Goal: Contribute content: Add original content to the website for others to see

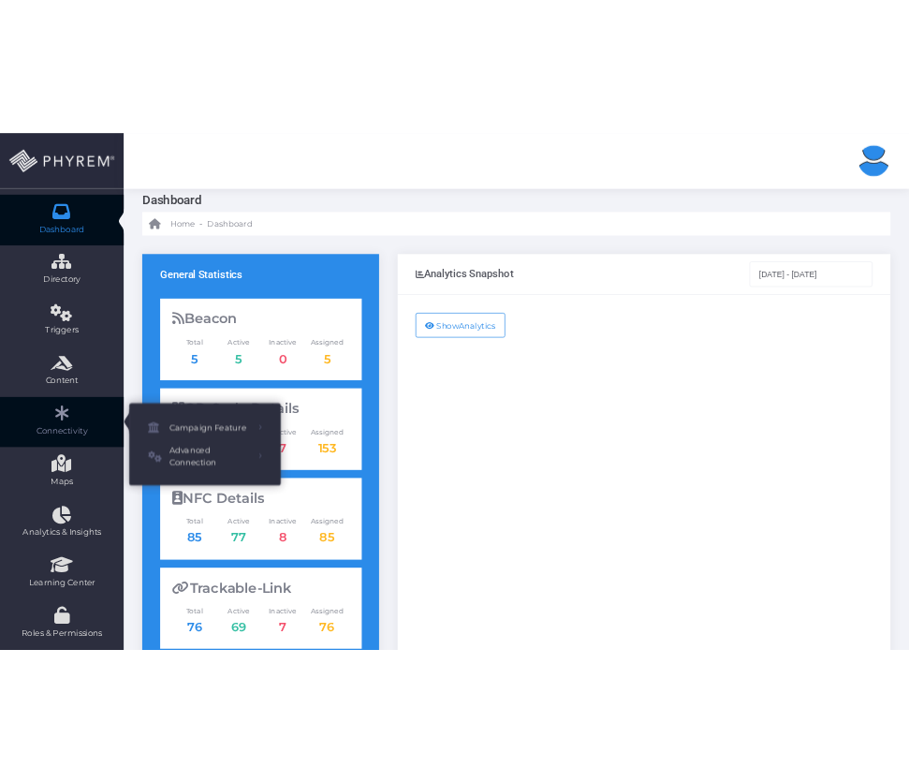
scroll to position [50, 0]
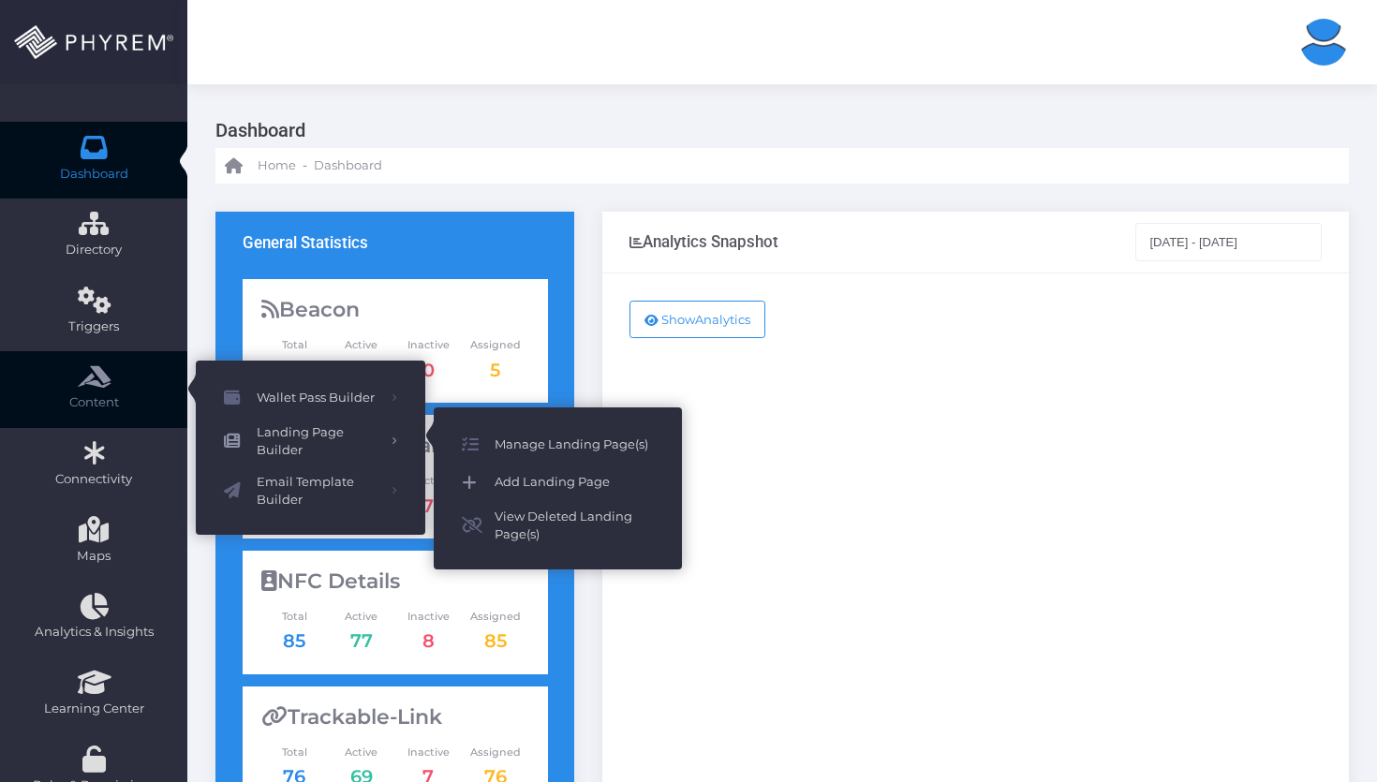
click at [516, 481] on span "Add Landing Page" at bounding box center [573, 482] width 159 height 24
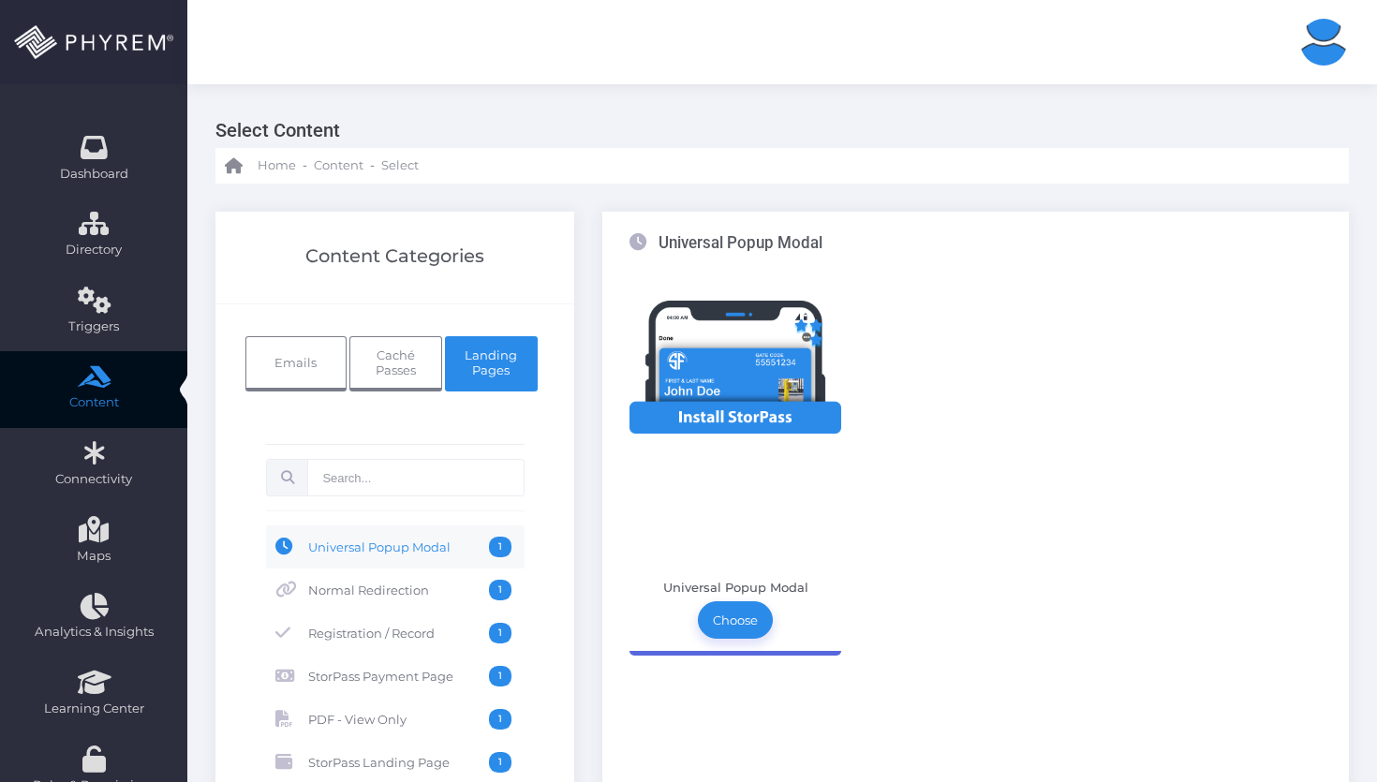
click at [423, 551] on span "Universal Popup Modal" at bounding box center [398, 547] width 181 height 21
click at [723, 627] on link "Choose" at bounding box center [735, 619] width 75 height 37
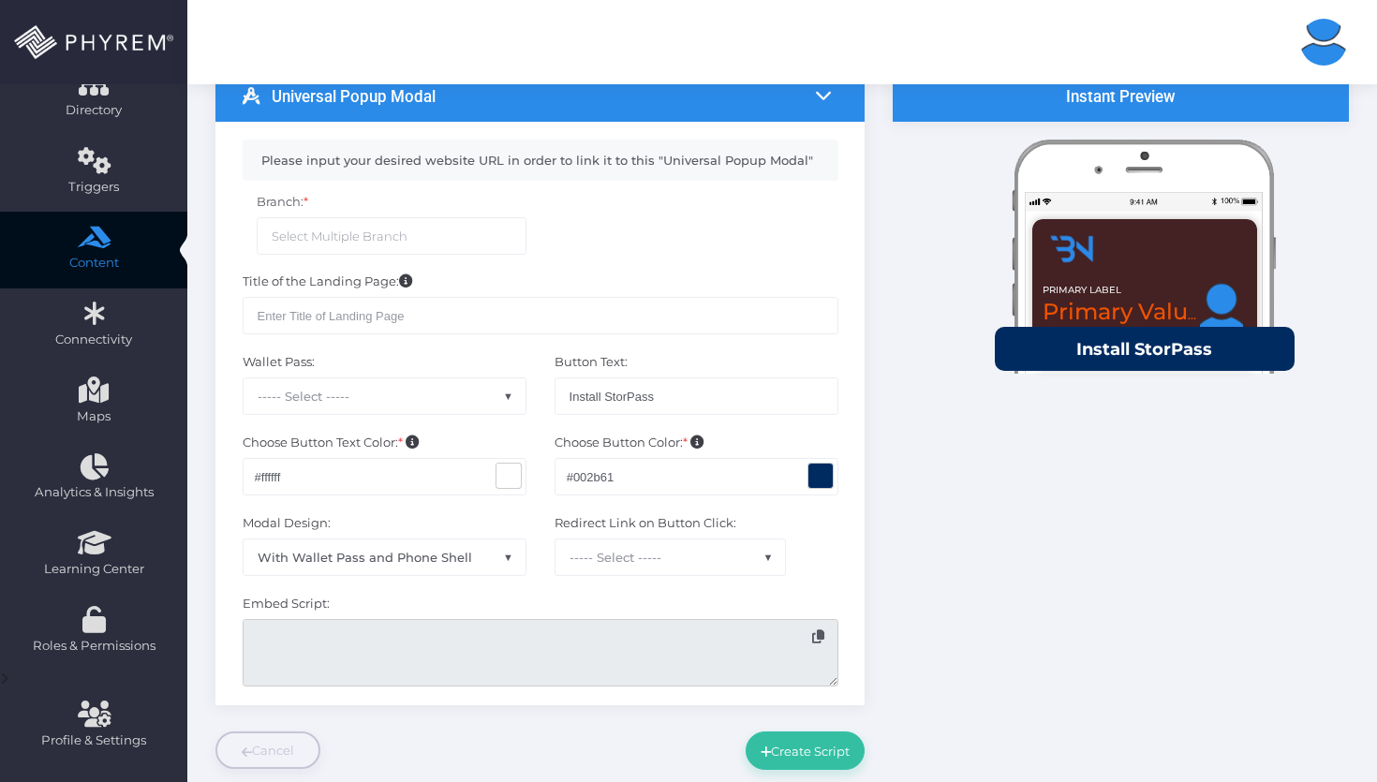
scroll to position [162, 0]
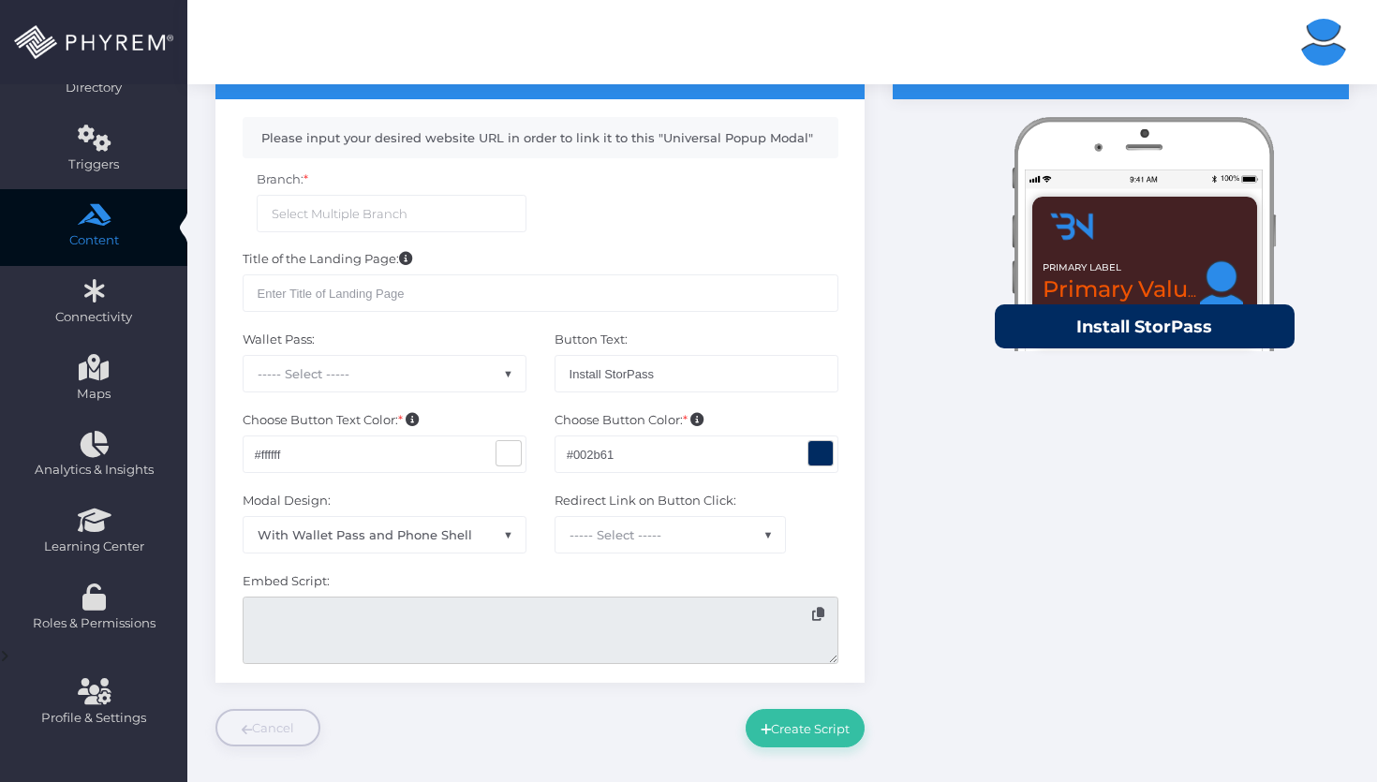
click at [404, 385] on span "----- Select -----" at bounding box center [384, 374] width 282 height 36
click at [896, 408] on div "Instant Preview Primary Label Primary Value" at bounding box center [1120, 399] width 484 height 698
click at [441, 522] on span "With Wallet Pass and Phone Shell" at bounding box center [384, 535] width 282 height 36
click at [893, 538] on div "Instant Preview Primary Label Primary Value" at bounding box center [1120, 399] width 484 height 698
click at [876, 609] on div "Universal Popup Modal Please input your desired website URL in order to link it…" at bounding box center [539, 399] width 677 height 698
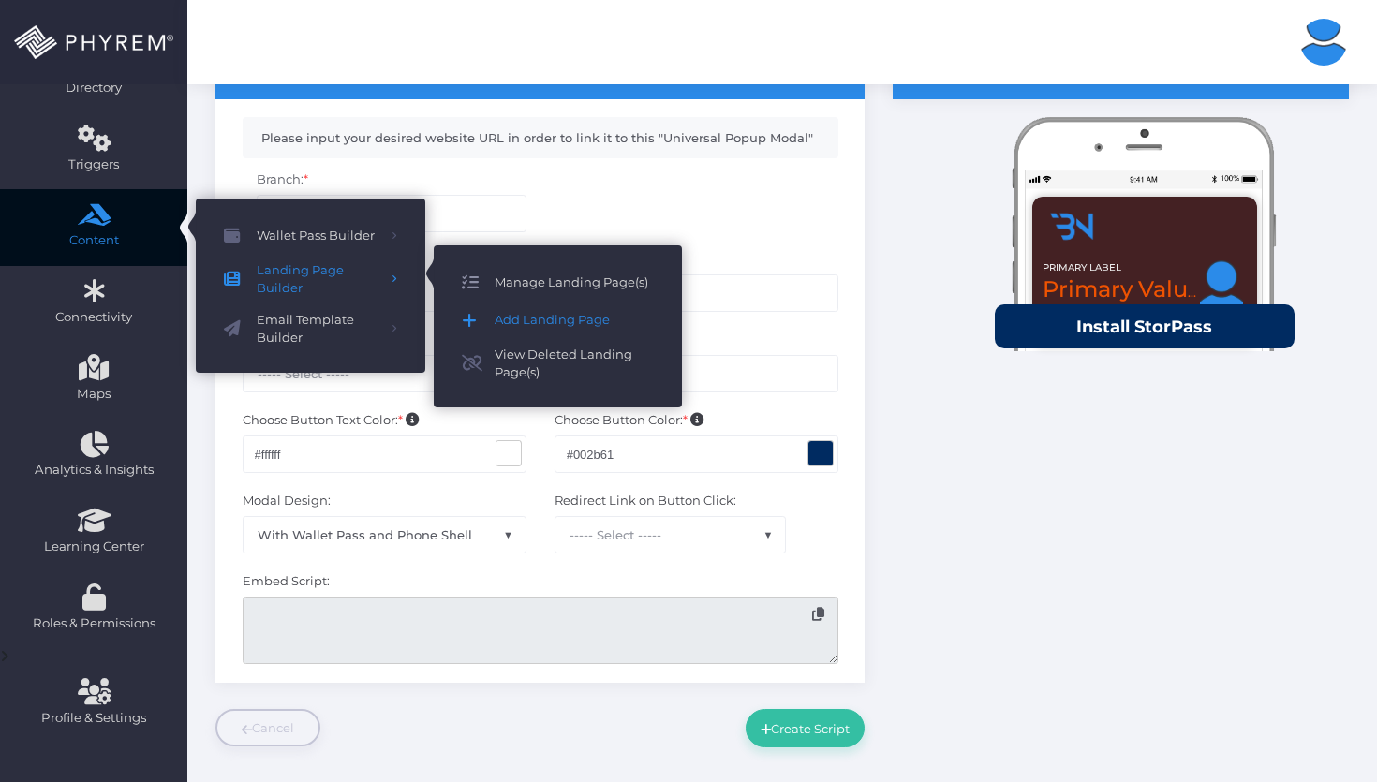
click at [560, 277] on span "Manage Landing Page(s)" at bounding box center [573, 283] width 159 height 24
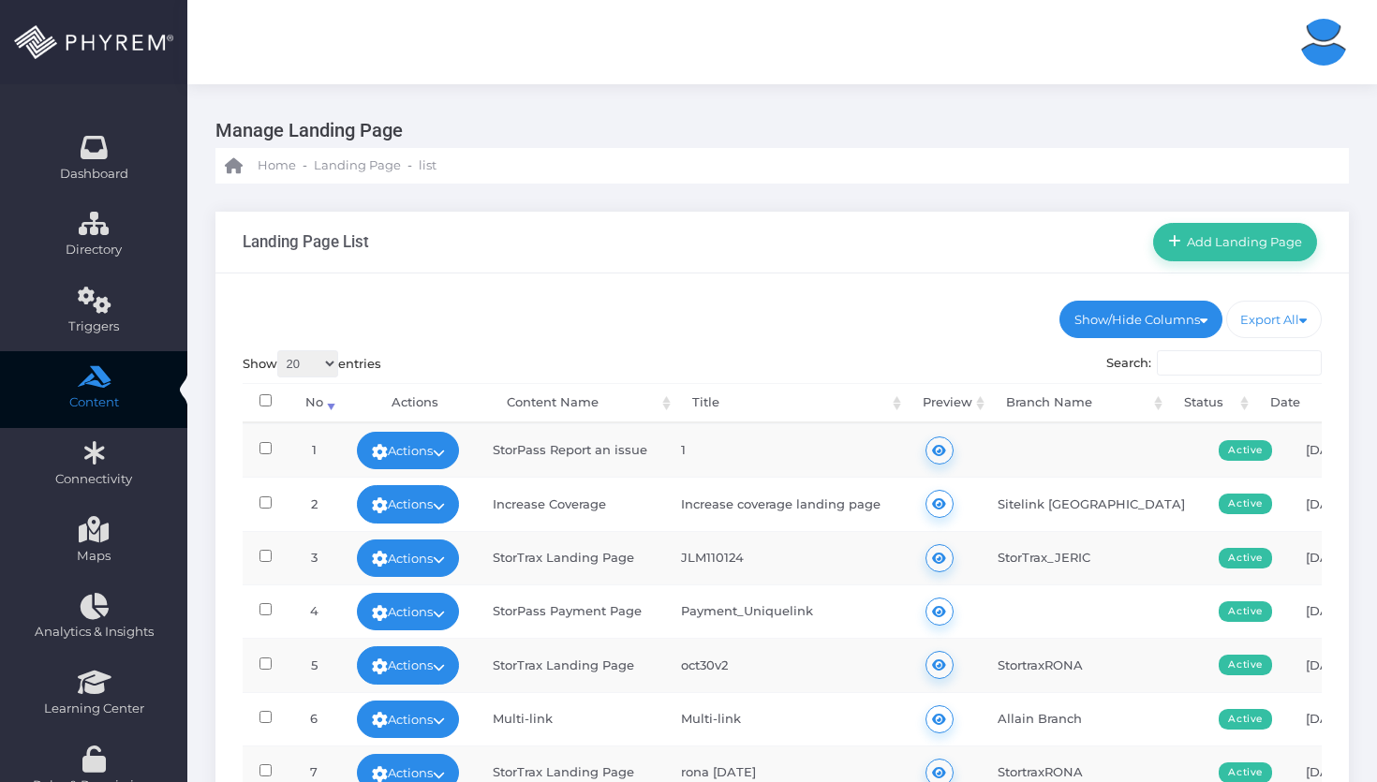
click at [1239, 357] on input "Search:" at bounding box center [1239, 363] width 165 height 26
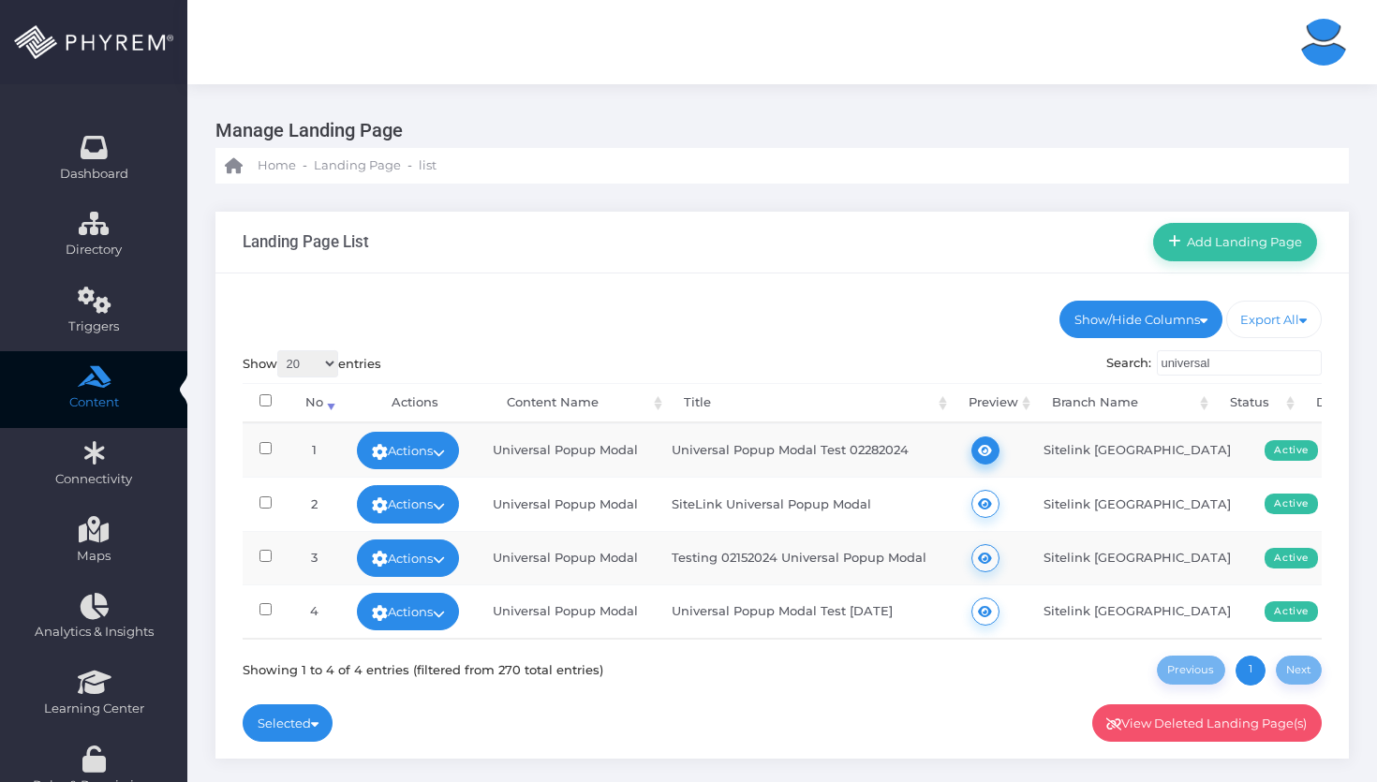
type input "universal"
click at [992, 450] on icon at bounding box center [985, 450] width 14 height 0
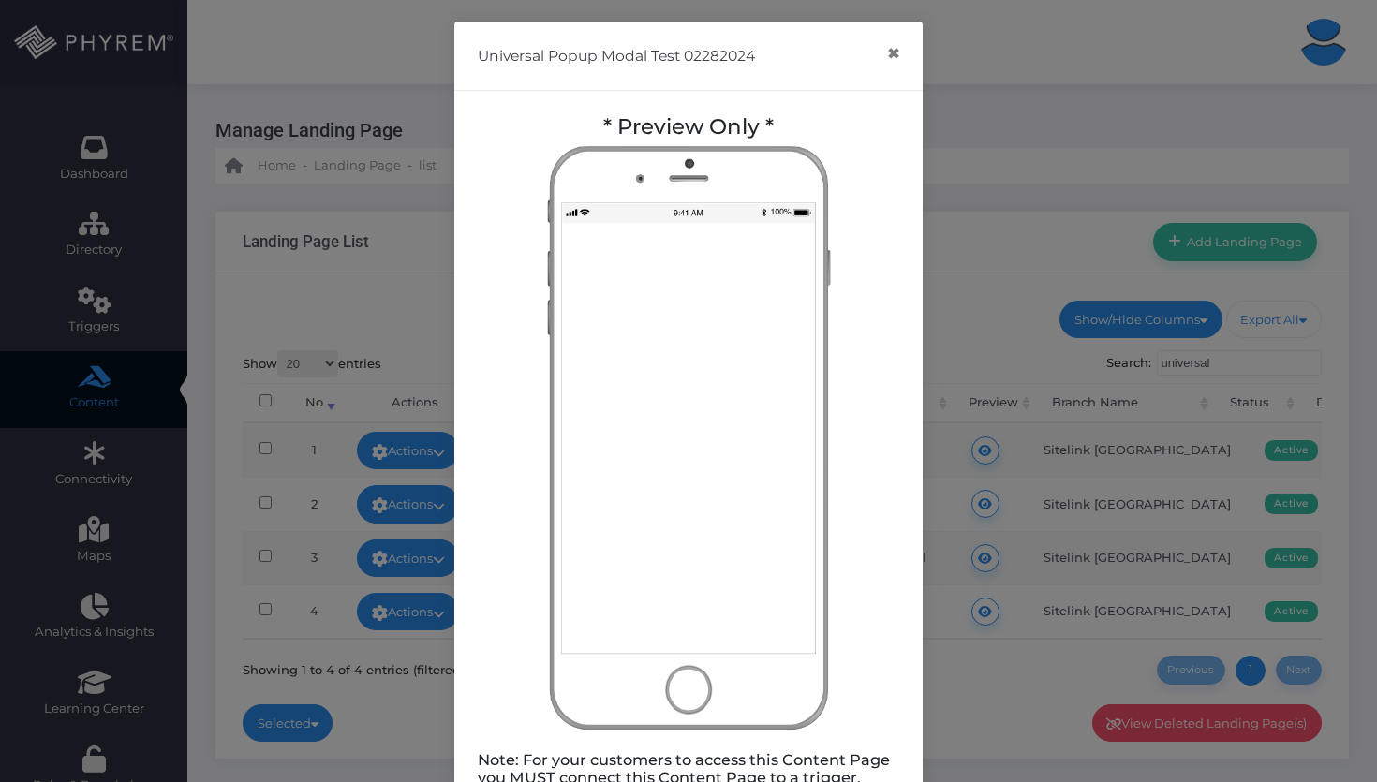
click at [697, 86] on div "Universal Popup Modal Test 02282024 ×" at bounding box center [688, 56] width 468 height 69
drag, startPoint x: 482, startPoint y: 58, endPoint x: 722, endPoint y: 64, distance: 239.8
click at [722, 64] on h5 "Universal Popup Modal Test 02282024" at bounding box center [616, 56] width 277 height 22
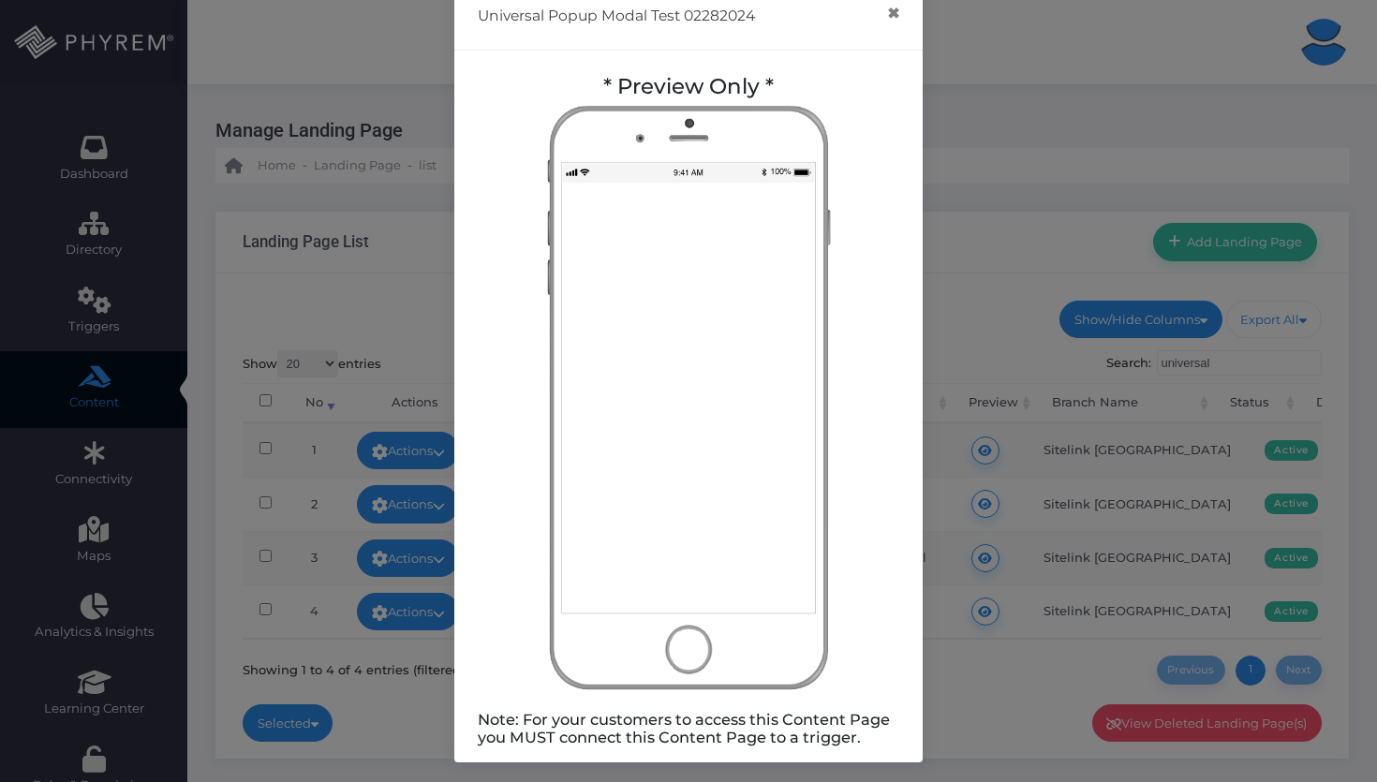
scroll to position [42, 0]
click at [888, 8] on button "×" at bounding box center [893, 12] width 37 height 42
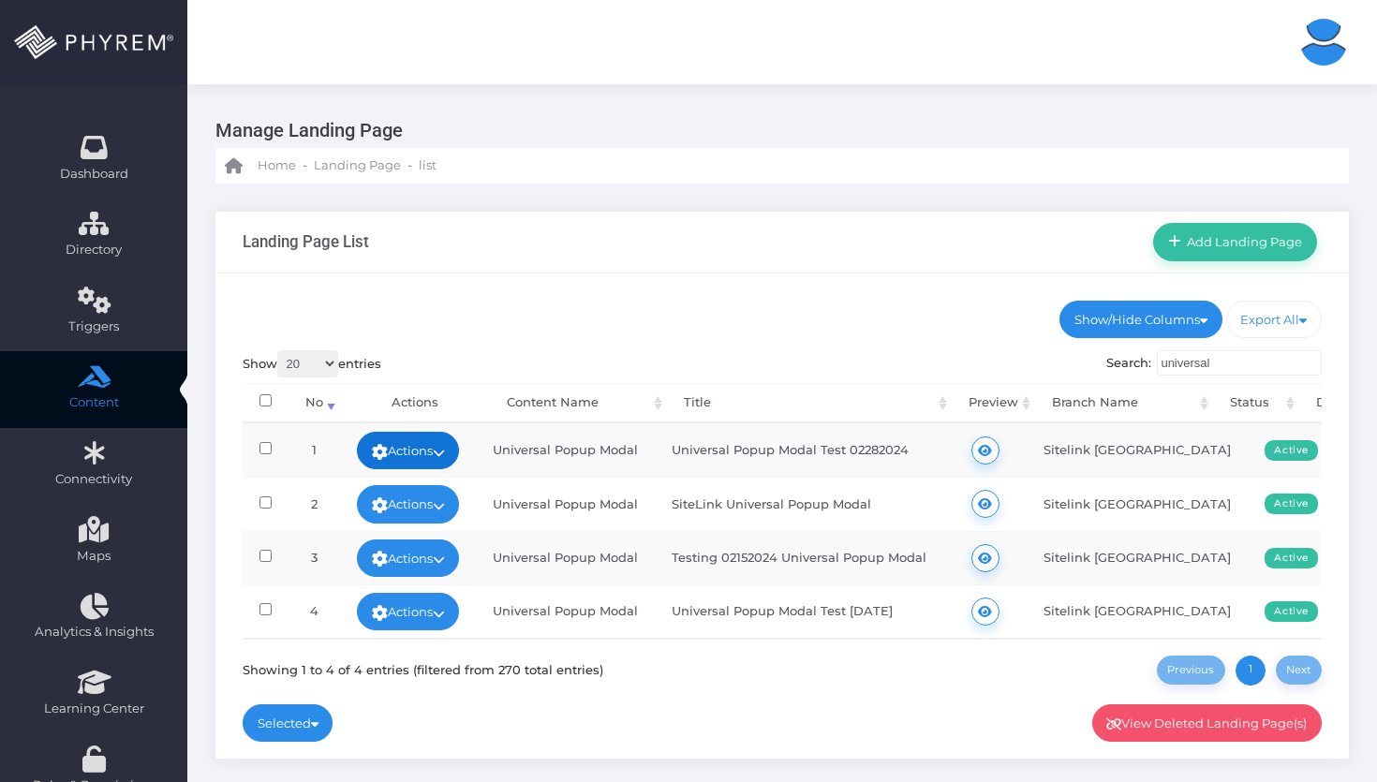
click at [448, 442] on link "Actions" at bounding box center [408, 450] width 103 height 37
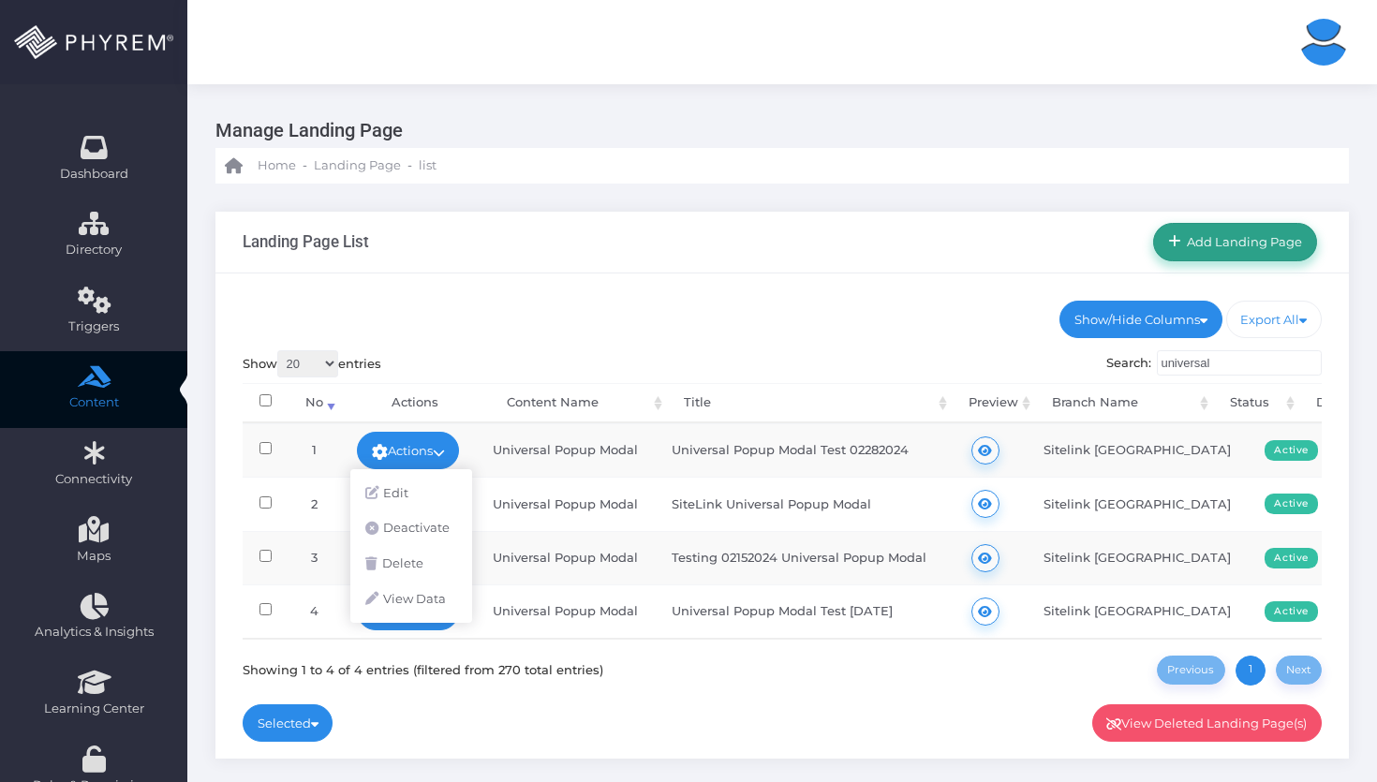
click at [1189, 228] on link "Add Landing Page" at bounding box center [1235, 241] width 164 height 37
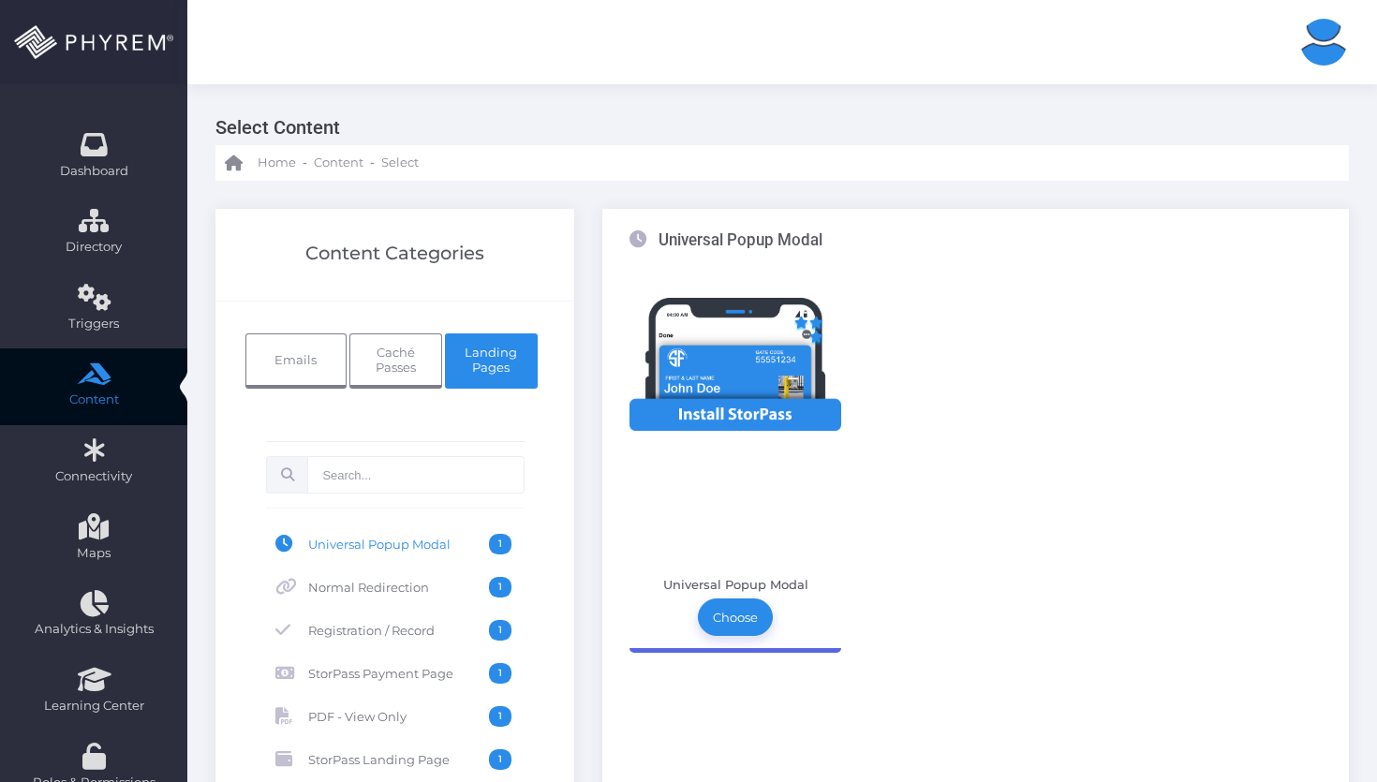
scroll to position [4, 0]
click at [749, 602] on link "Choose" at bounding box center [735, 615] width 75 height 37
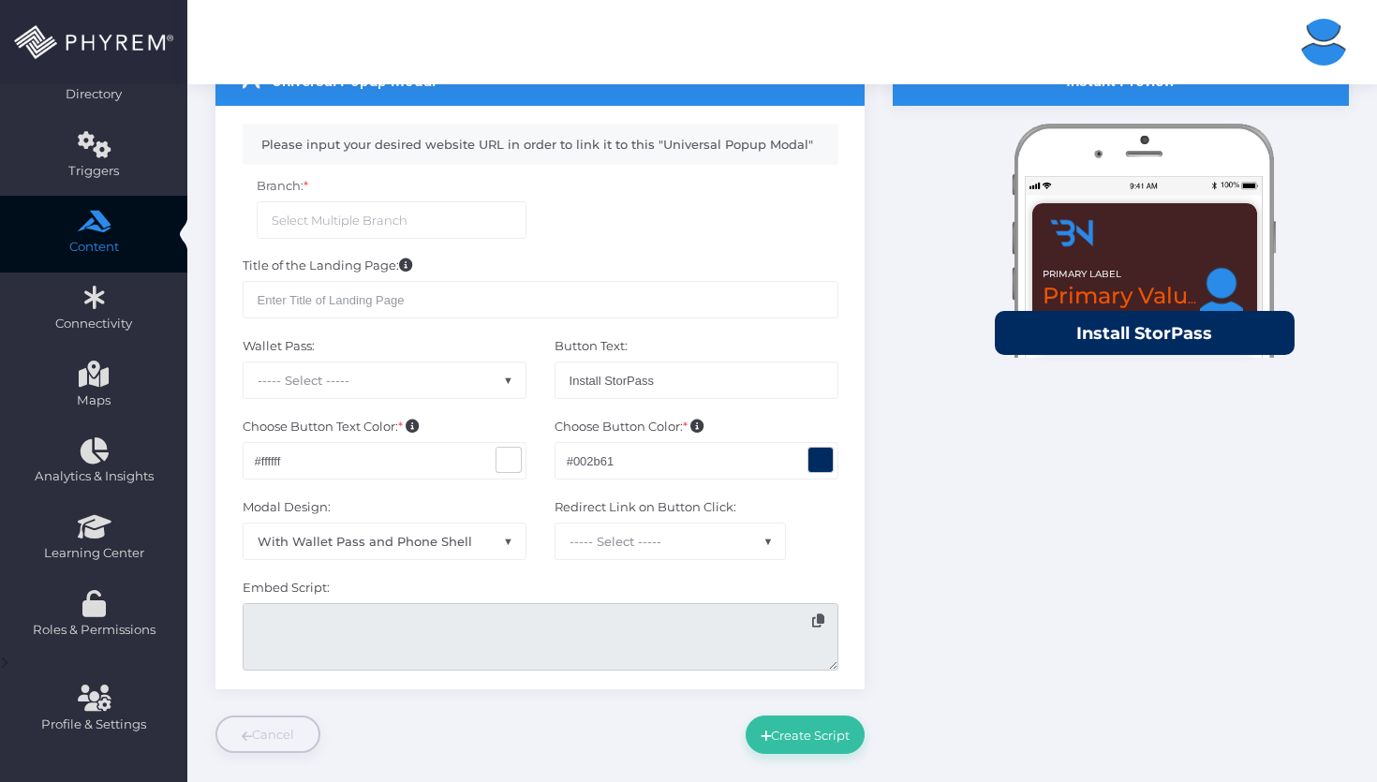
scroll to position [218, 0]
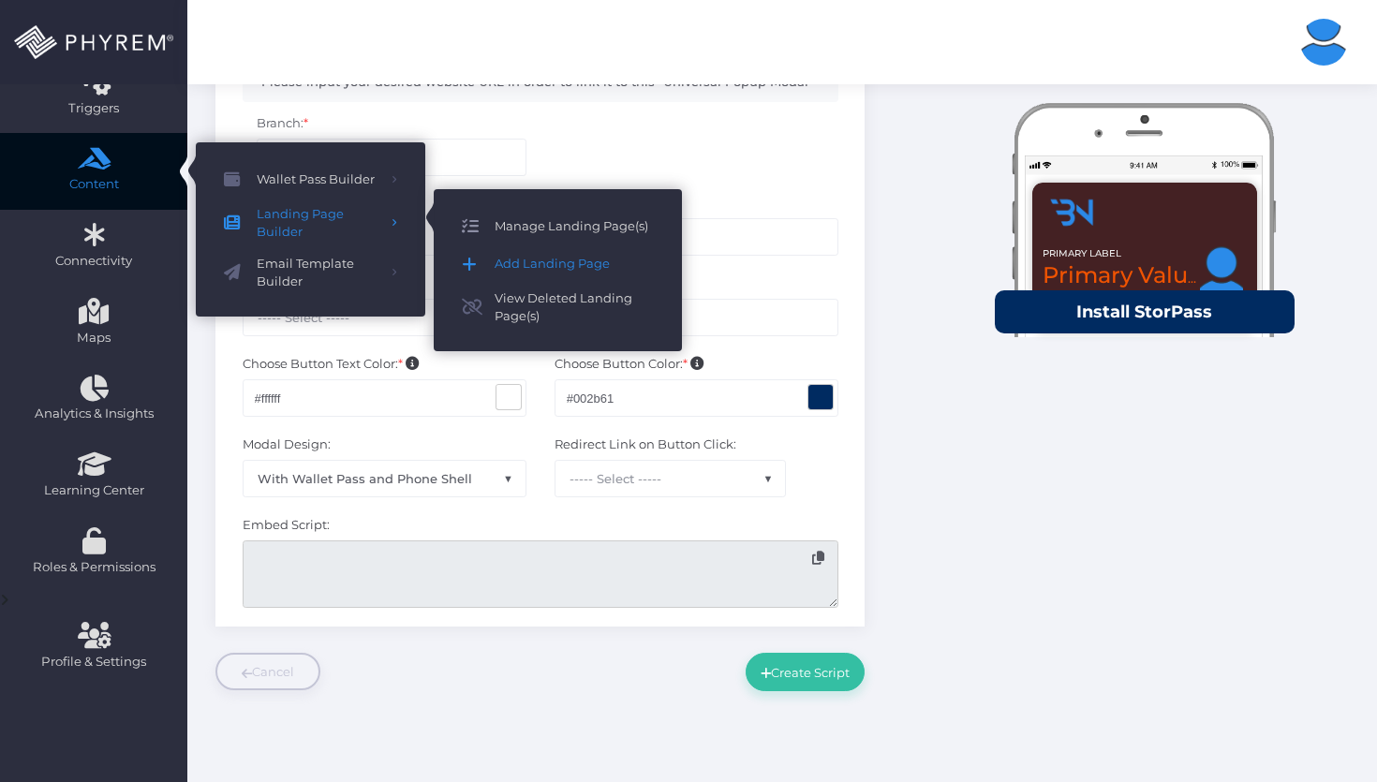
click at [543, 229] on span "Manage Landing Page(s)" at bounding box center [573, 226] width 159 height 24
click at [560, 263] on span "Add Landing Page" at bounding box center [573, 264] width 159 height 24
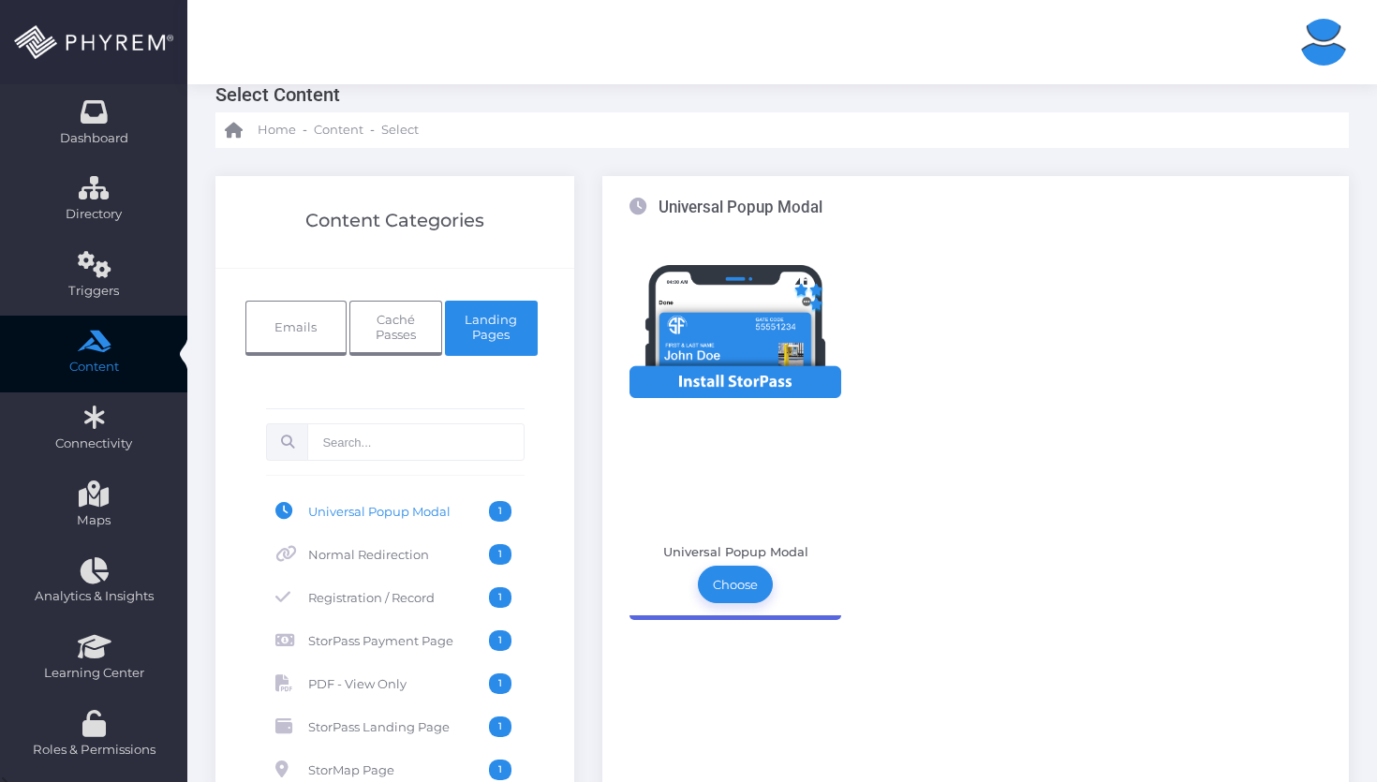
scroll to position [271, 0]
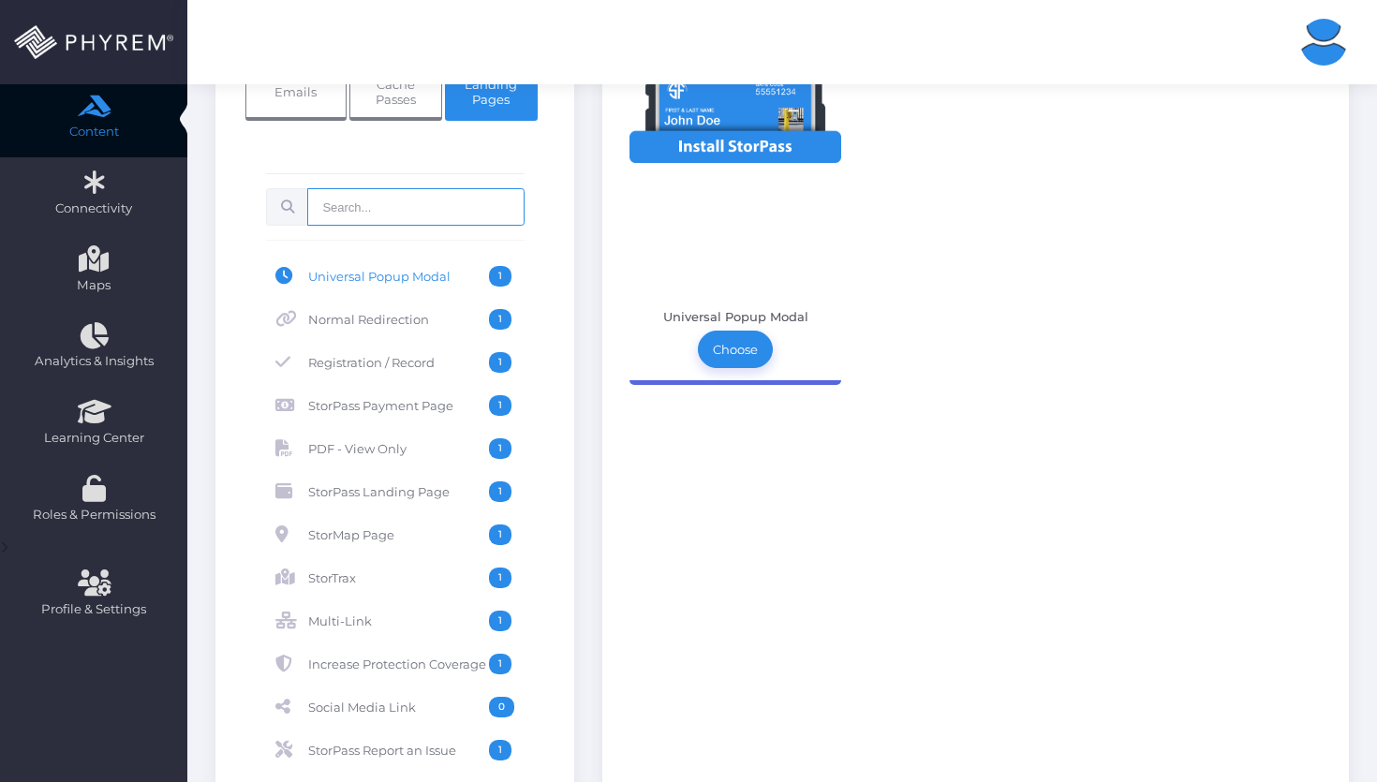
click at [408, 201] on input "text" at bounding box center [415, 206] width 216 height 37
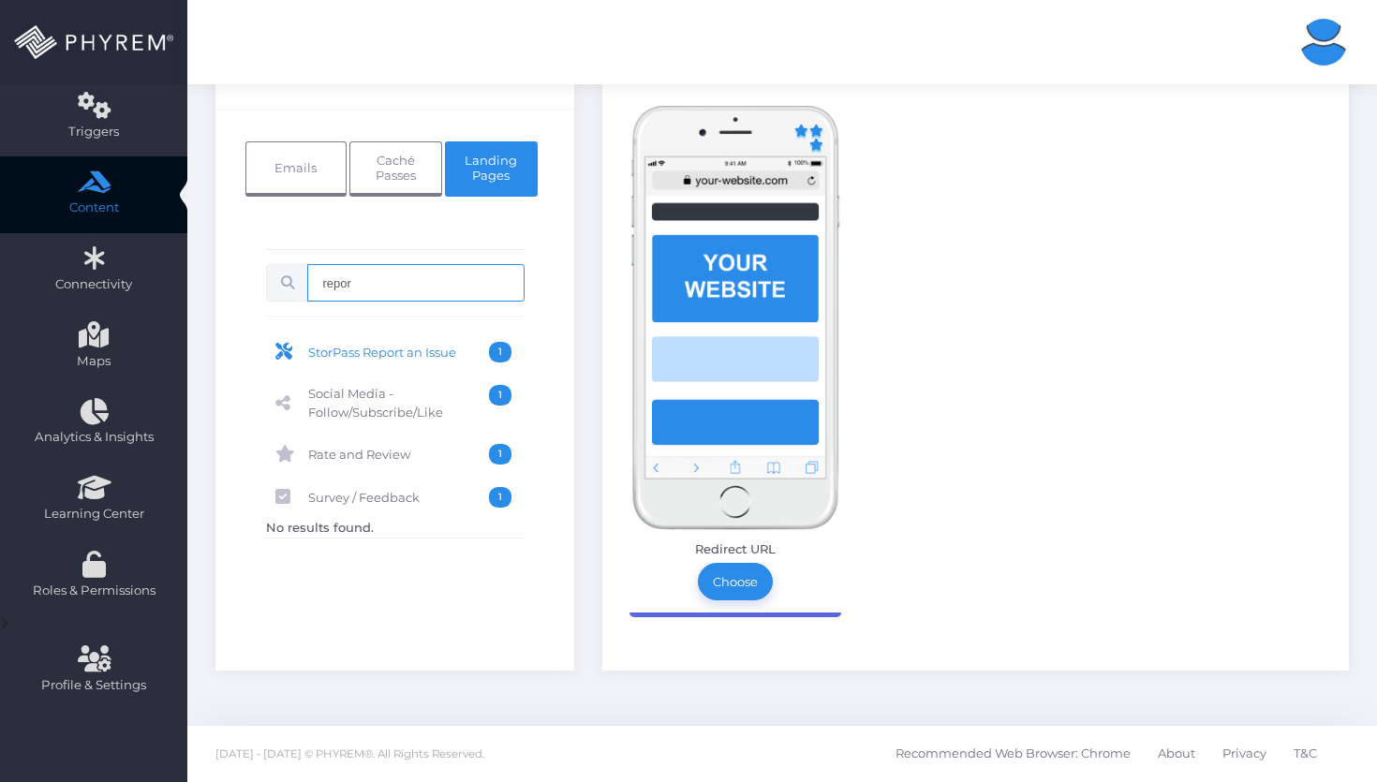
scroll to position [194, 0]
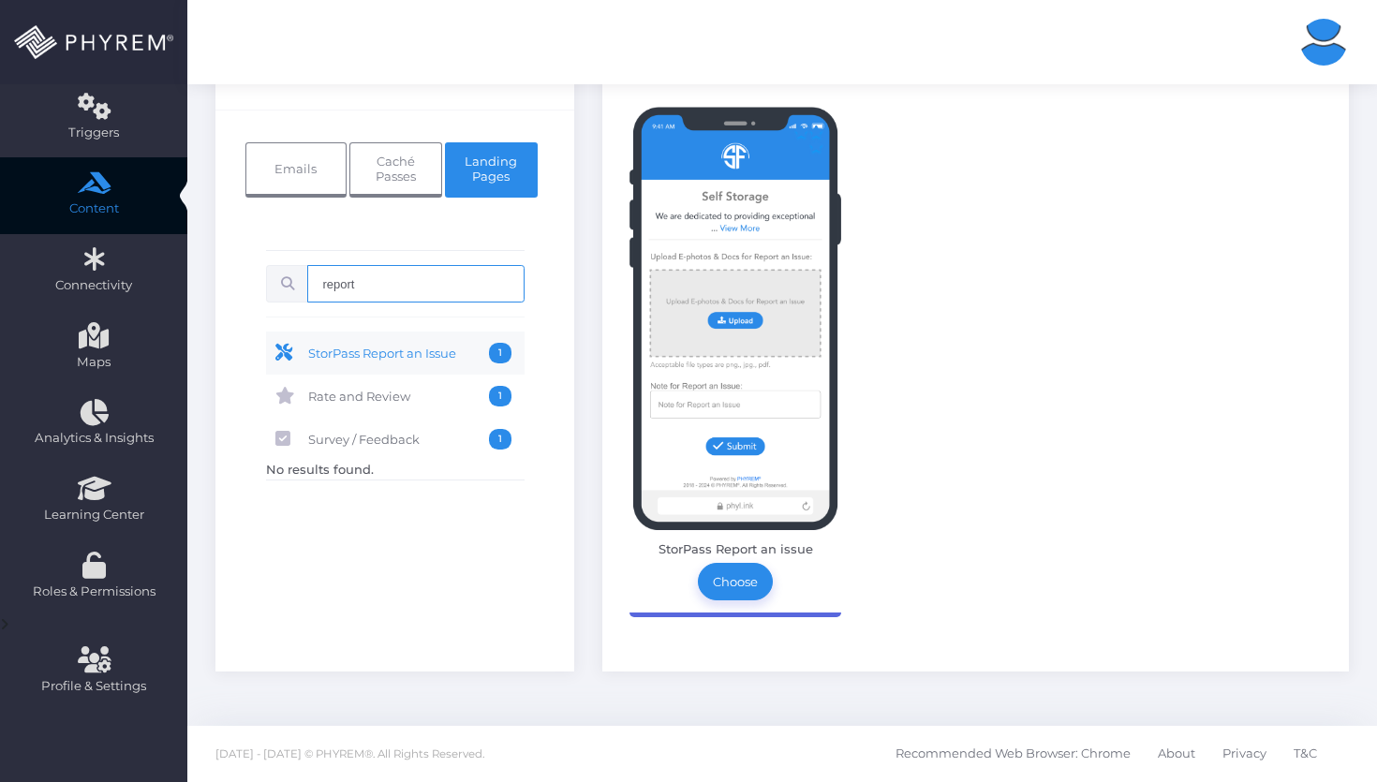
type input "report"
click at [426, 352] on span "StorPass Report an Issue" at bounding box center [398, 353] width 181 height 21
click at [734, 576] on link "Choose" at bounding box center [735, 581] width 75 height 37
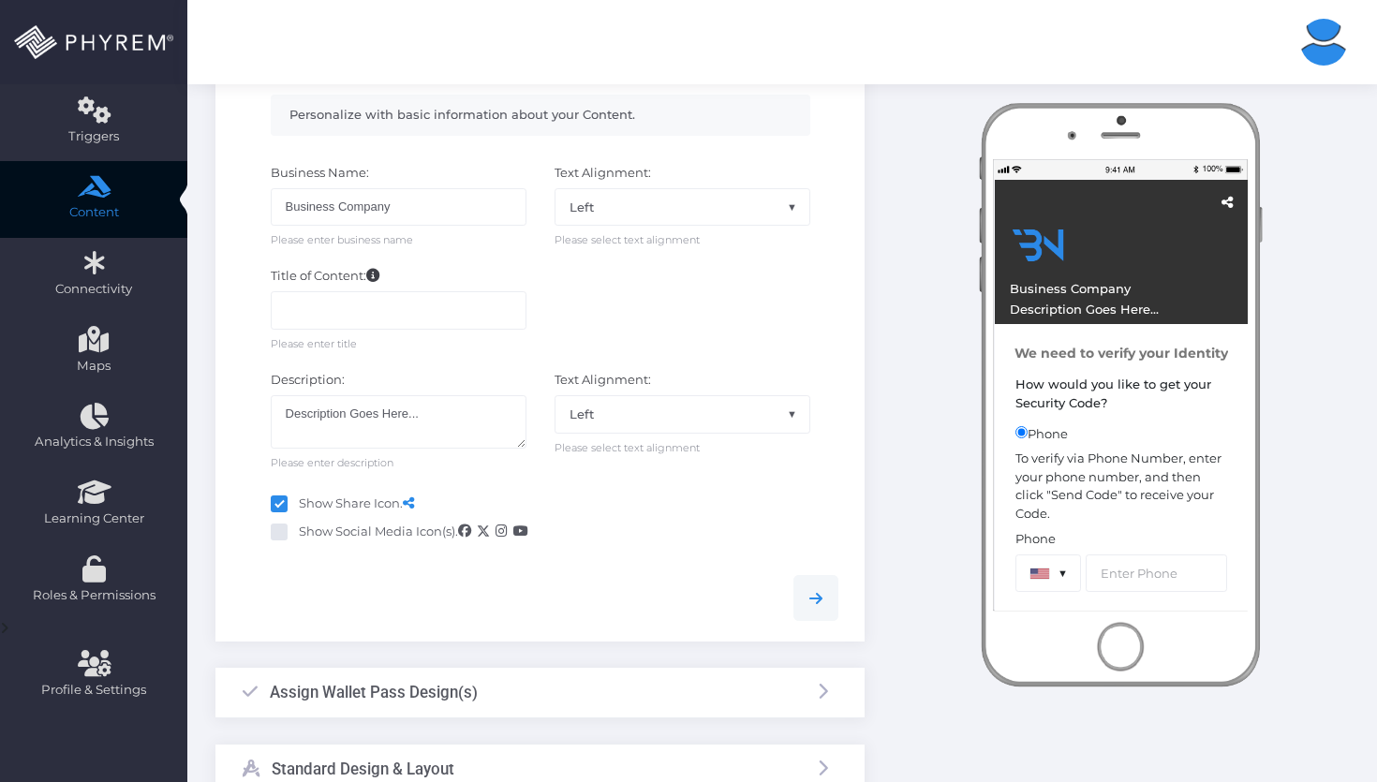
scroll to position [88, 0]
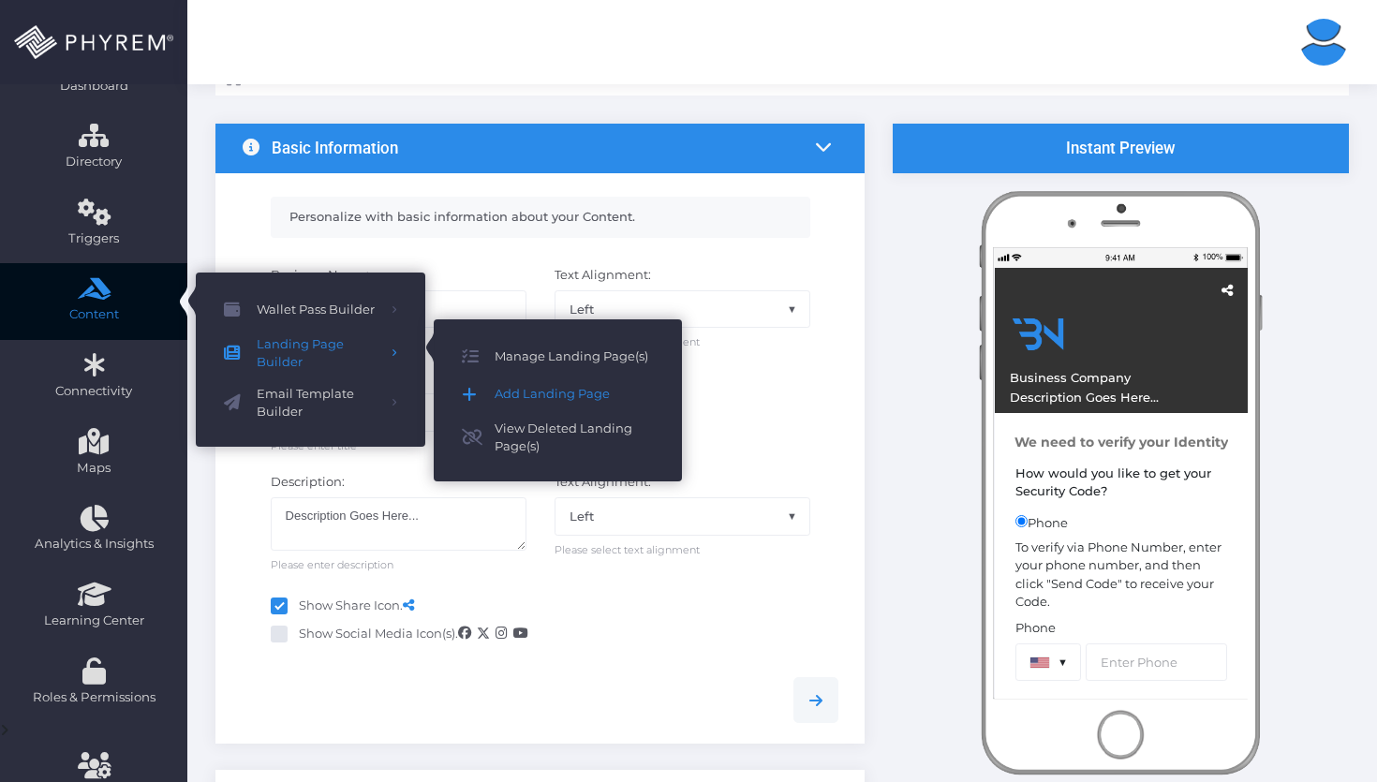
click at [499, 392] on span "Add Landing Page" at bounding box center [573, 394] width 159 height 24
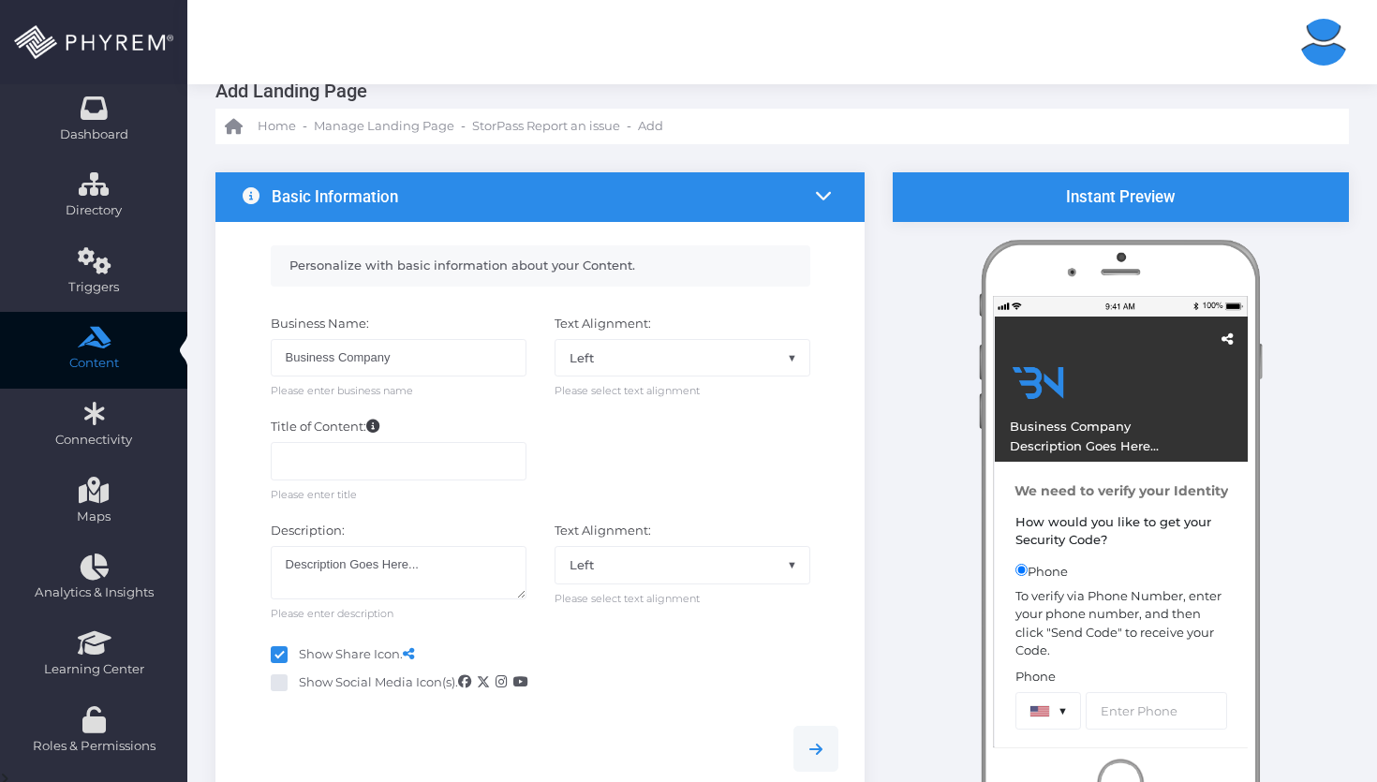
scroll to position [0, 0]
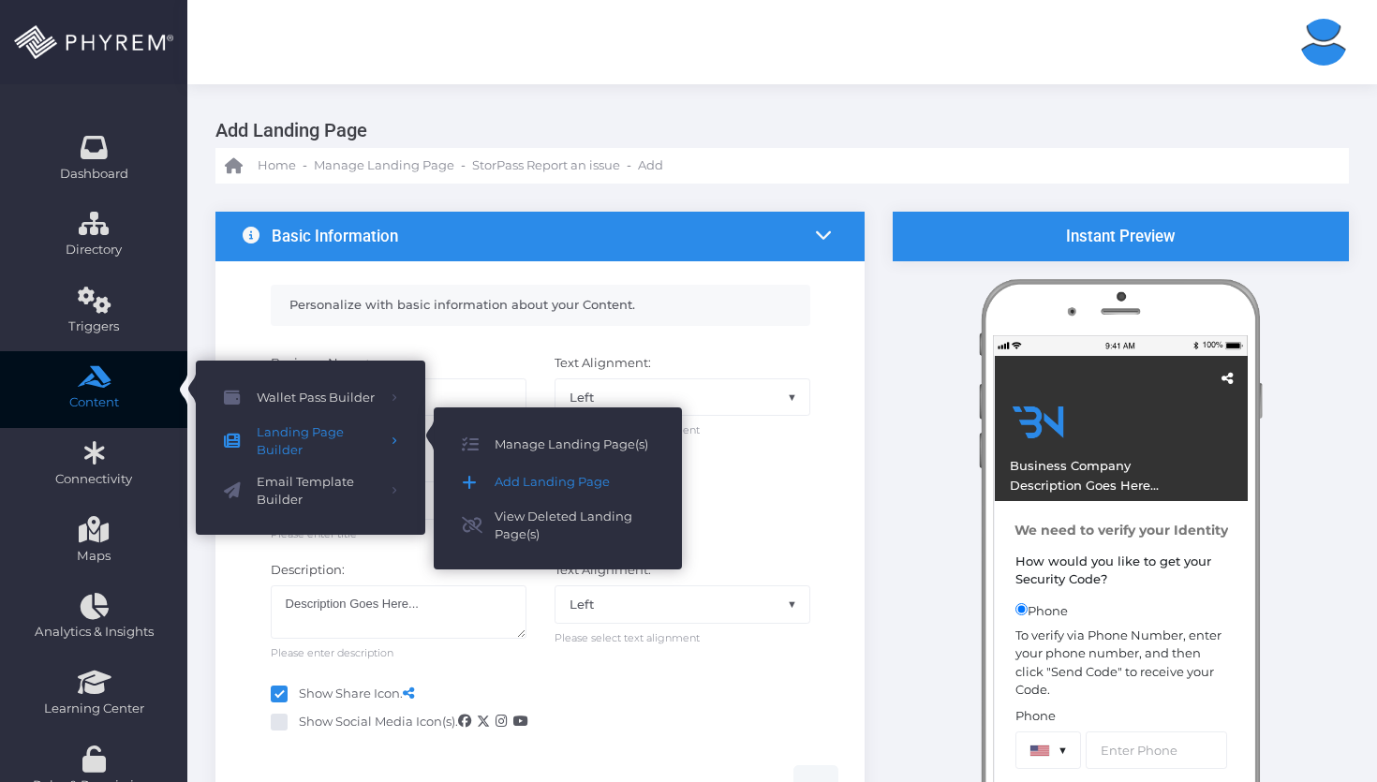
click at [540, 483] on span "Add Landing Page" at bounding box center [573, 482] width 159 height 24
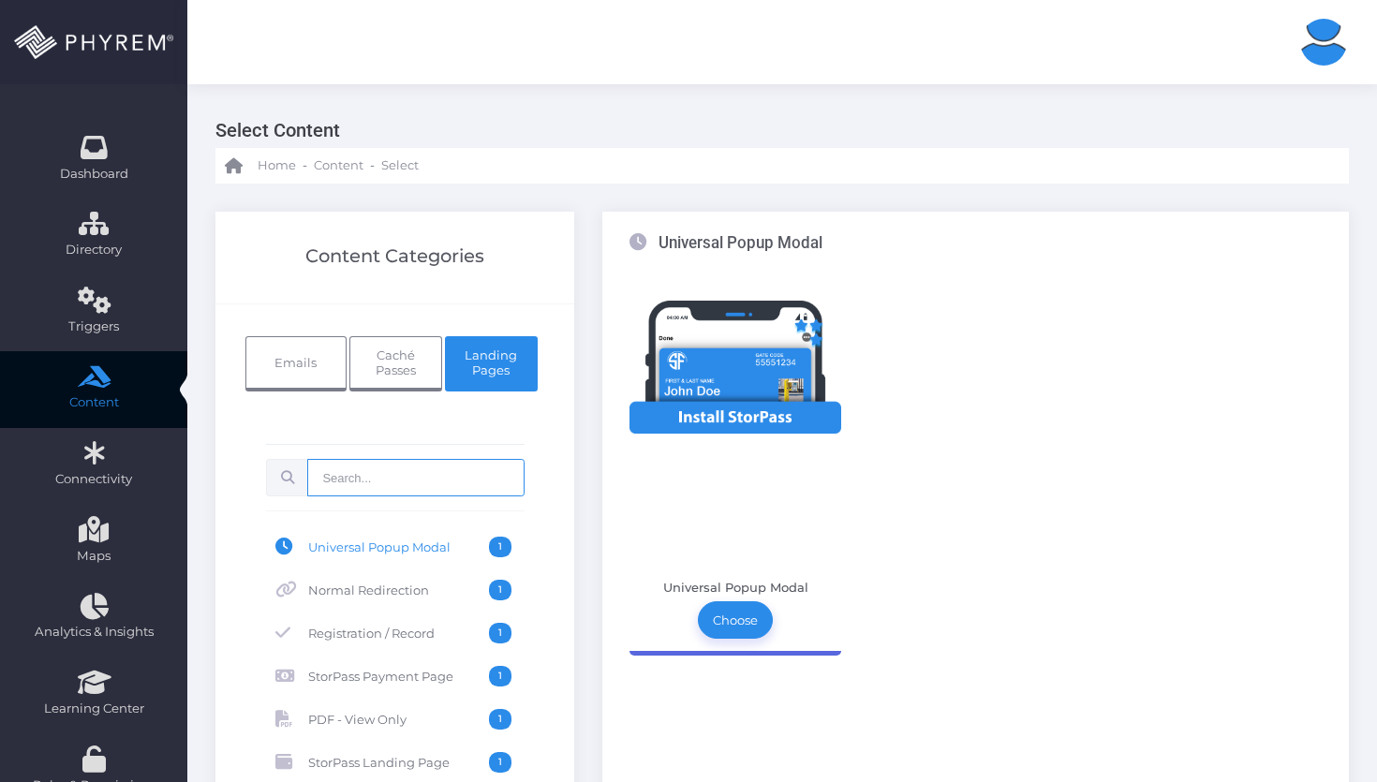
click at [403, 474] on input "text" at bounding box center [415, 477] width 216 height 37
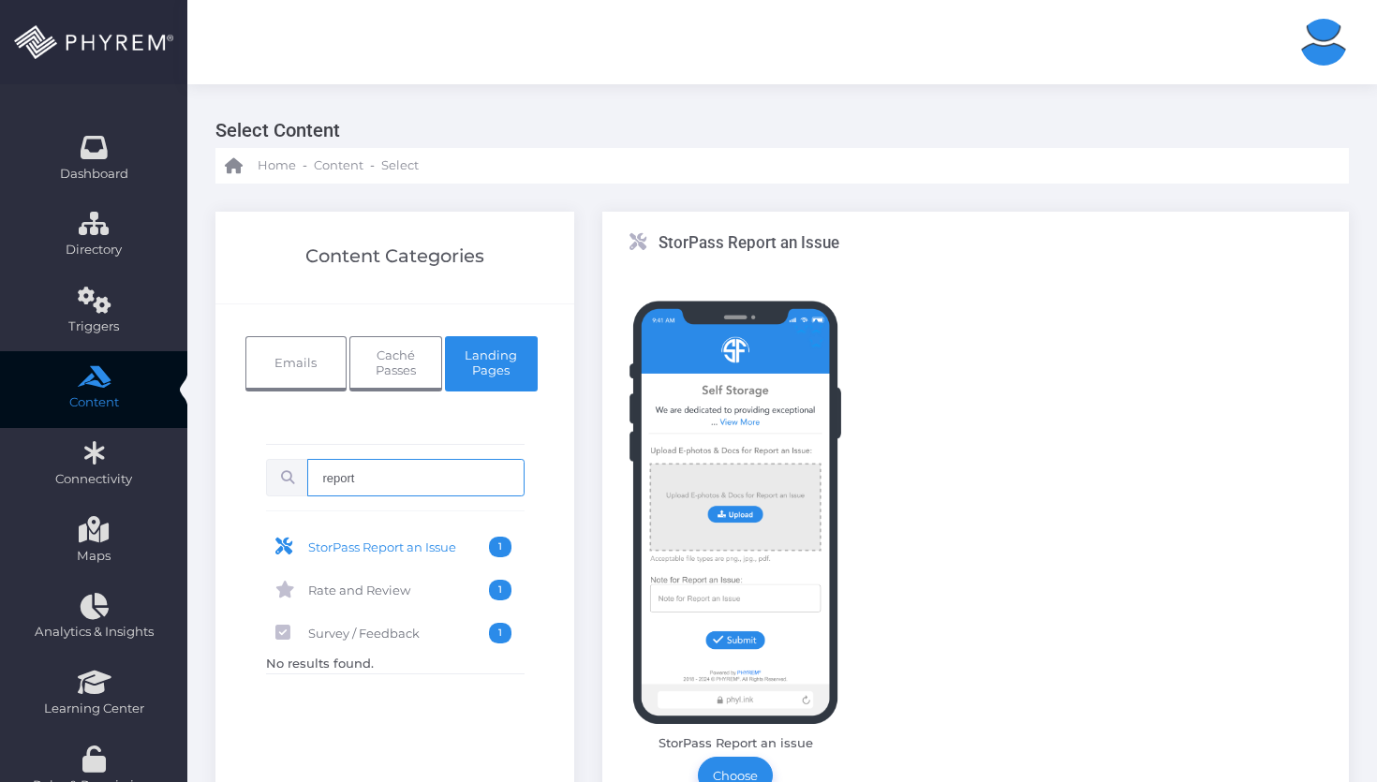
type input "report"
